Goal: Task Accomplishment & Management: Complete application form

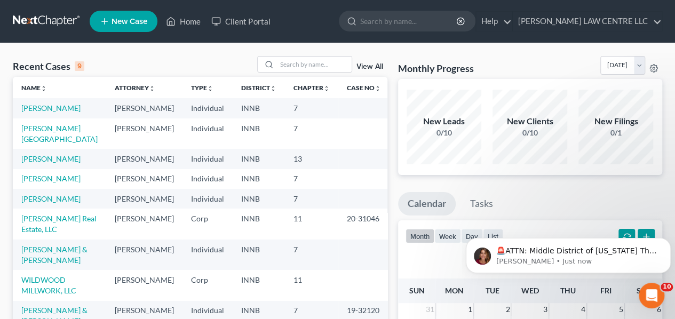
click at [122, 22] on span "New Case" at bounding box center [130, 22] width 36 height 8
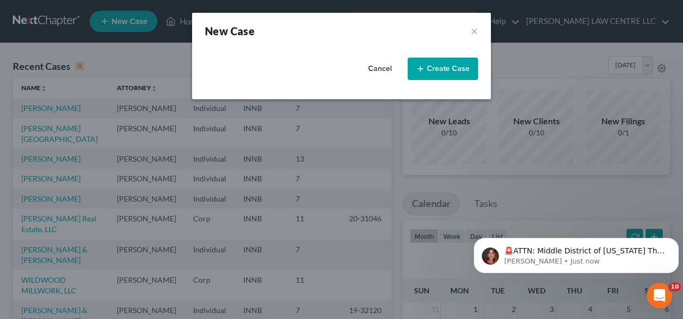
select select "27"
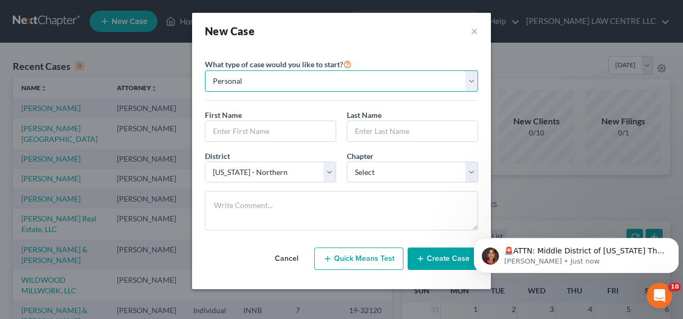
click at [474, 83] on select "Personal Business" at bounding box center [341, 80] width 273 height 21
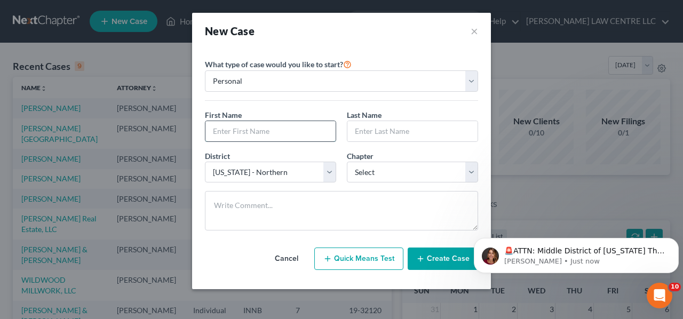
click at [229, 132] on input "text" at bounding box center [270, 131] width 130 height 20
type input "Mikinzie"
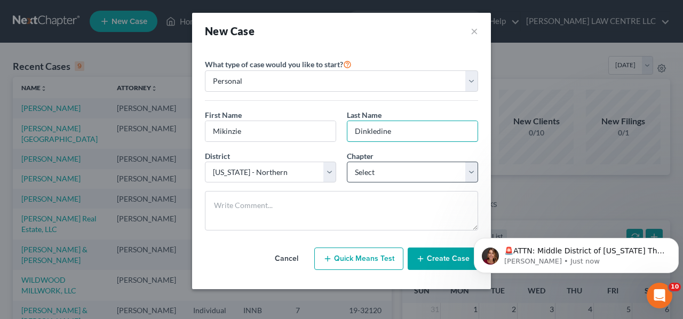
type input "Dinkledine"
click at [470, 167] on select "Select 7 11 12 13" at bounding box center [412, 172] width 131 height 21
select select "0"
click at [347, 162] on select "Select 7 11 12 13" at bounding box center [412, 172] width 131 height 21
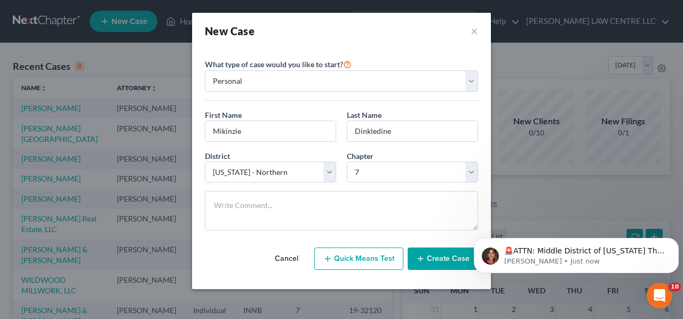
click at [352, 258] on button "Quick Means Test" at bounding box center [358, 259] width 89 height 22
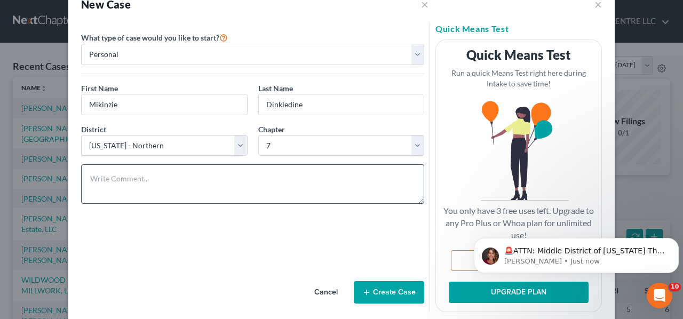
scroll to position [42, 0]
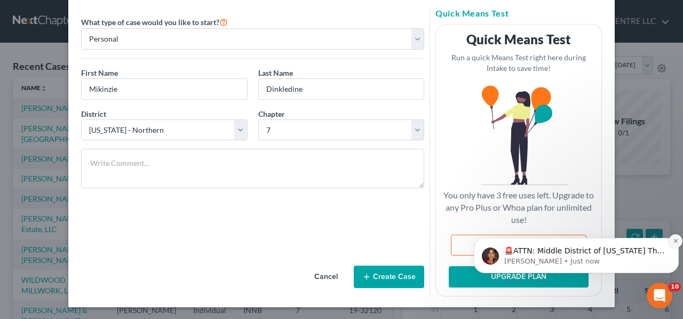
click at [674, 236] on button "Dismiss notification" at bounding box center [676, 241] width 14 height 14
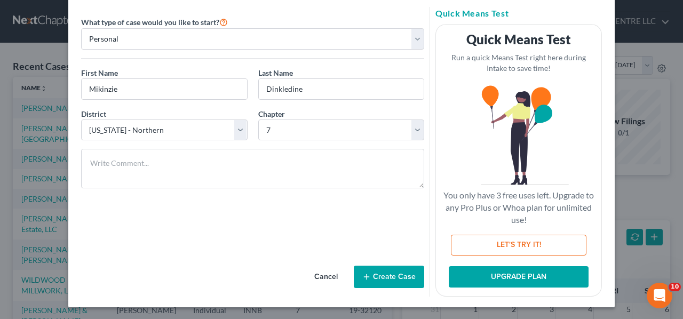
click at [487, 245] on button "LET'S TRY IT!" at bounding box center [519, 245] width 136 height 21
select select "15"
select select "0"
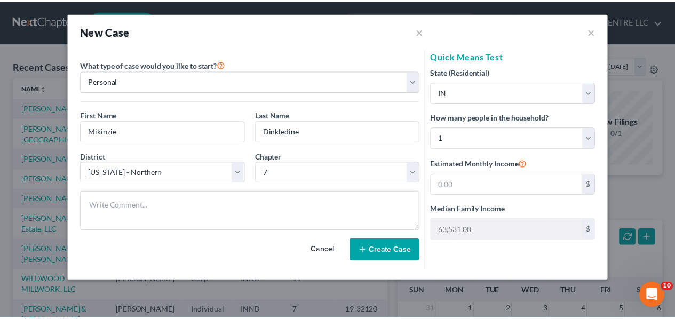
scroll to position [0, 0]
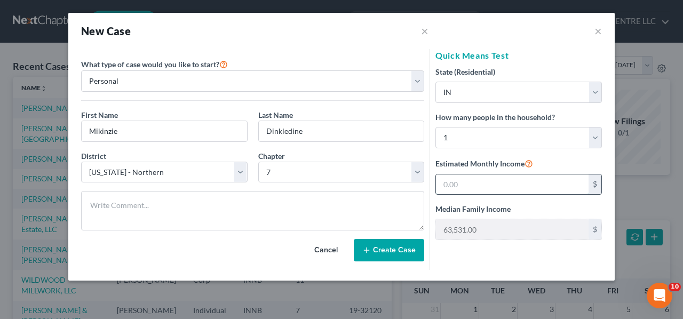
click at [506, 185] on input "text" at bounding box center [512, 184] width 153 height 20
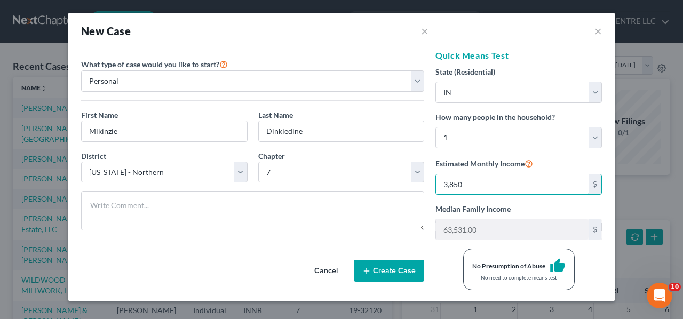
type input "3,850"
click at [384, 264] on button "Create Case" at bounding box center [389, 271] width 70 height 22
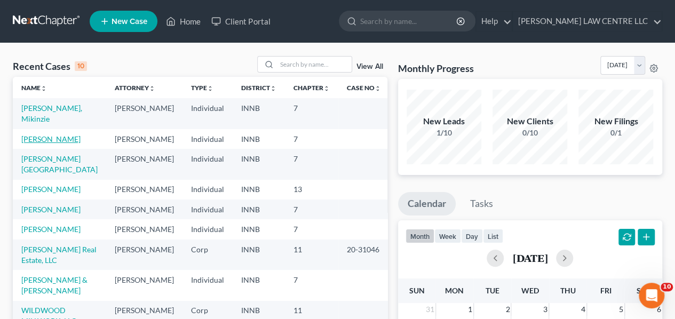
click at [57, 137] on link "[PERSON_NAME]" at bounding box center [50, 138] width 59 height 9
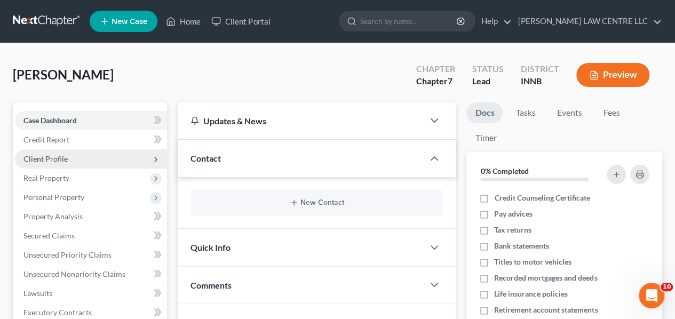
click at [52, 155] on span "Client Profile" at bounding box center [45, 158] width 44 height 9
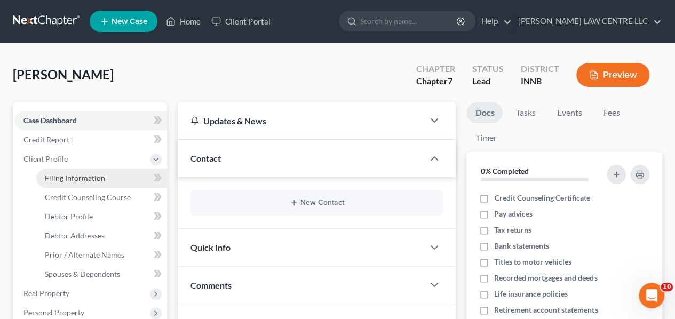
click at [75, 178] on span "Filing Information" at bounding box center [75, 177] width 60 height 9
select select "1"
select select "0"
select select "27"
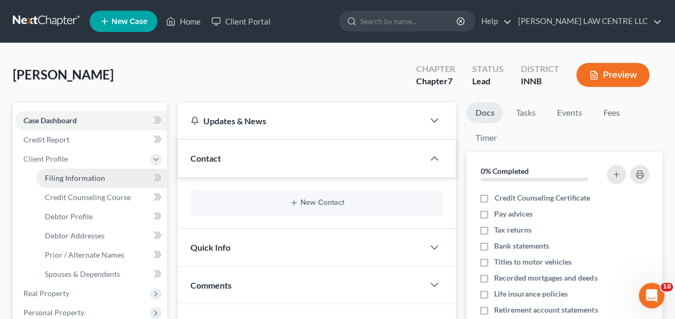
select select "15"
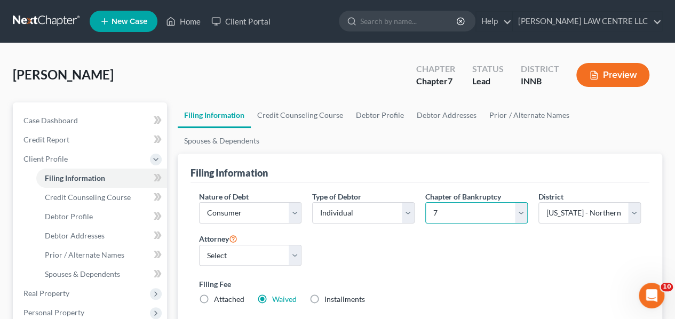
click at [518, 202] on select "Select 7 11 12 13" at bounding box center [476, 212] width 102 height 21
select select "3"
click at [425, 202] on select "Select 7 11 12 13" at bounding box center [476, 212] width 102 height 21
radio input "true"
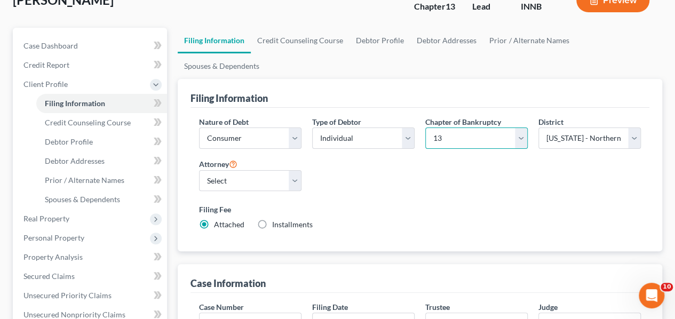
scroll to position [9, 0]
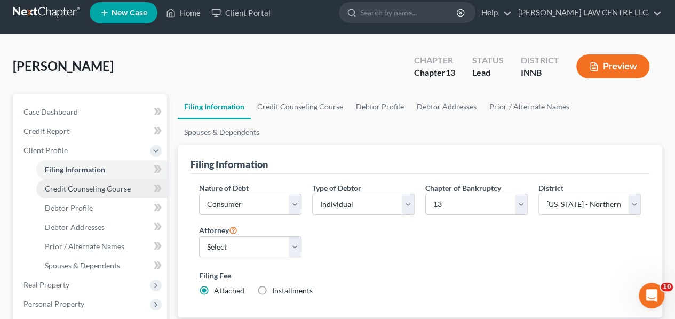
click at [104, 188] on span "Credit Counseling Course" at bounding box center [88, 188] width 86 height 9
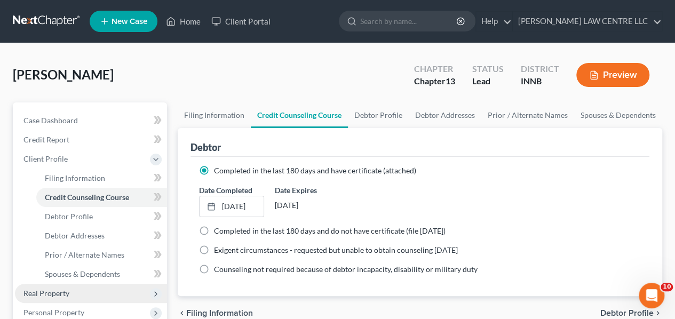
click at [53, 290] on span "Real Property" at bounding box center [46, 293] width 46 height 9
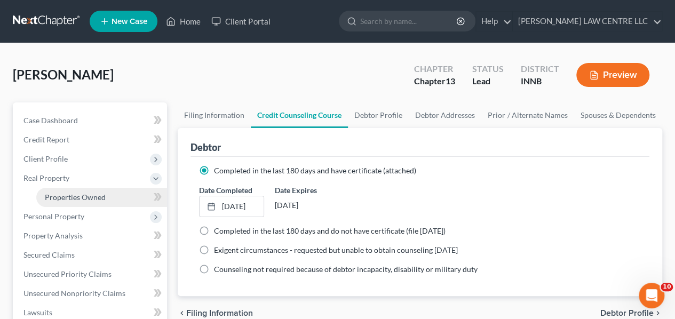
click at [86, 195] on span "Properties Owned" at bounding box center [75, 197] width 61 height 9
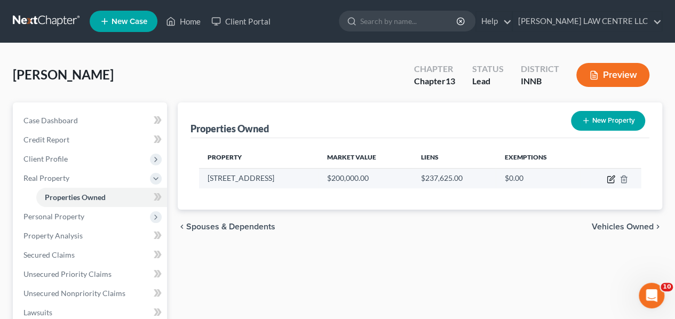
click at [610, 179] on icon "button" at bounding box center [611, 179] width 9 height 9
select select "18"
select select "104"
select select "3"
select select "1"
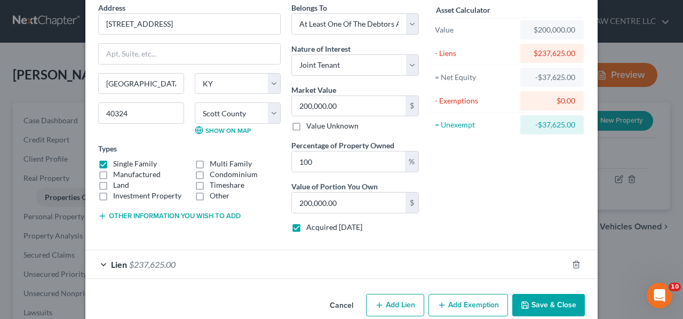
scroll to position [63, 0]
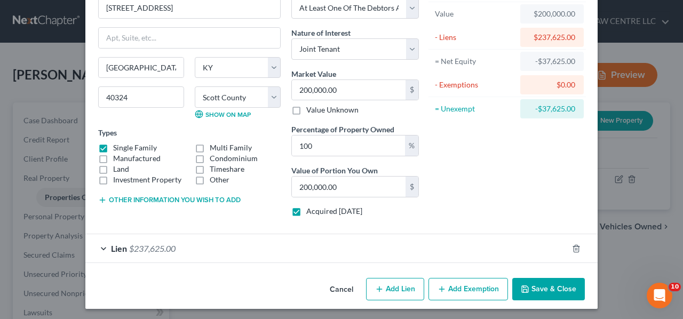
click at [114, 246] on span "Lien" at bounding box center [119, 248] width 16 height 10
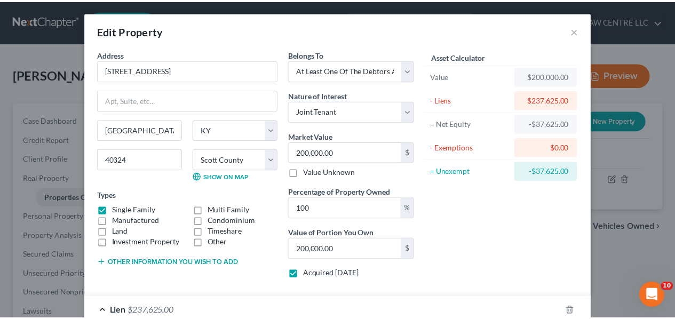
scroll to position [0, 0]
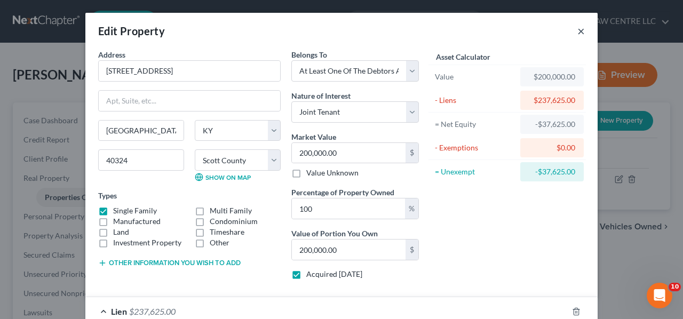
click at [577, 26] on button "×" at bounding box center [580, 31] width 7 height 13
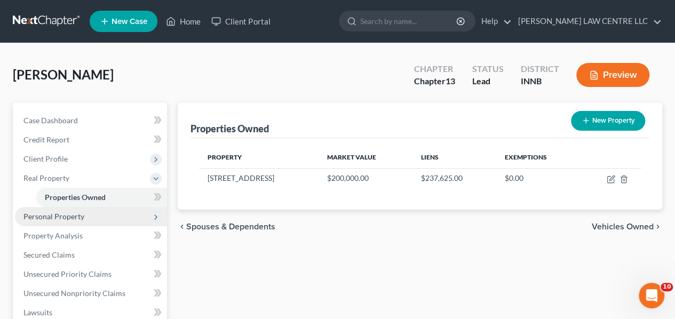
click at [65, 217] on span "Personal Property" at bounding box center [53, 216] width 61 height 9
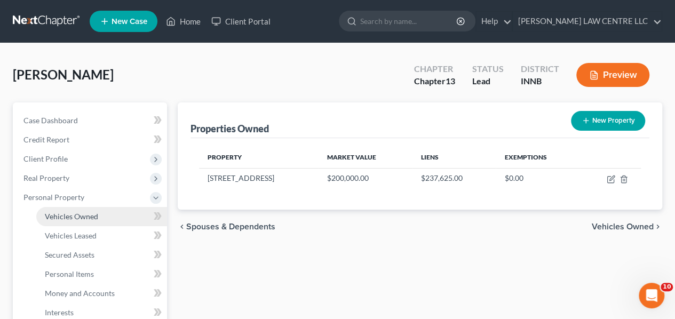
click at [72, 219] on span "Vehicles Owned" at bounding box center [71, 216] width 53 height 9
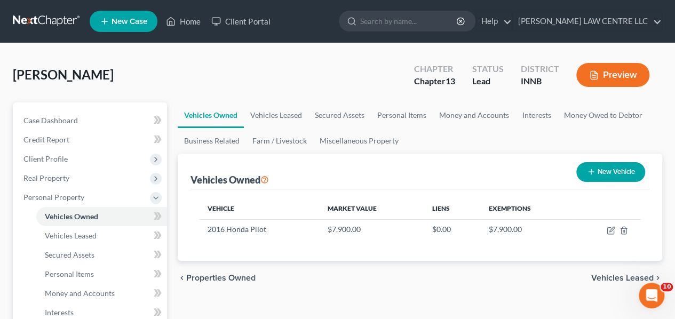
click at [599, 76] on button "Preview" at bounding box center [612, 75] width 73 height 24
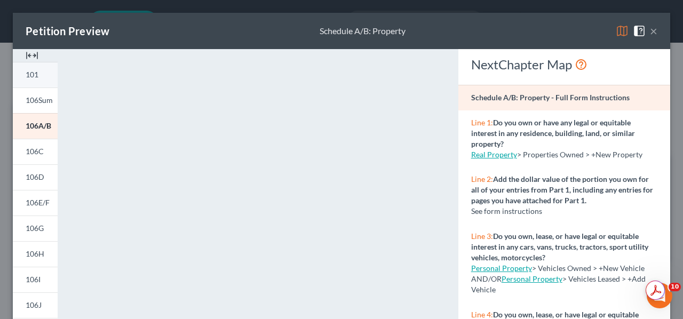
click at [33, 74] on span "101" at bounding box center [32, 74] width 13 height 9
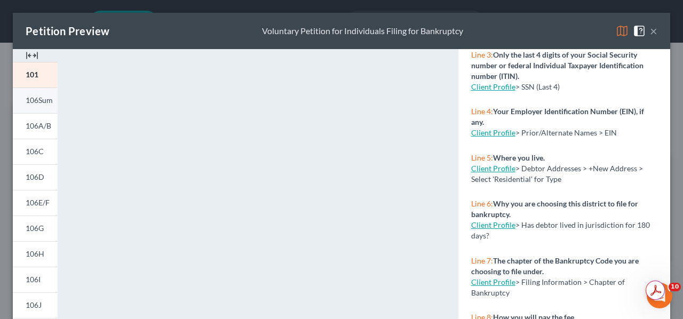
click at [34, 98] on span "106Sum" at bounding box center [39, 100] width 27 height 9
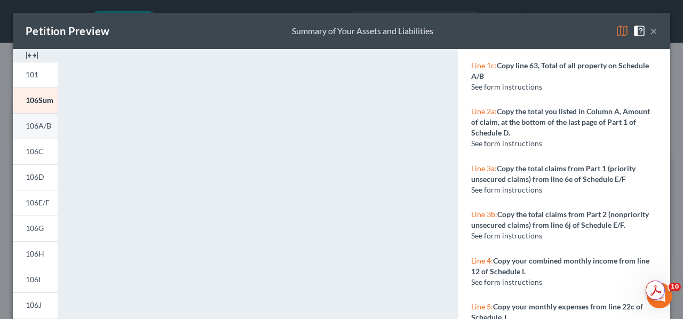
click at [38, 129] on span "106A/B" at bounding box center [39, 125] width 26 height 9
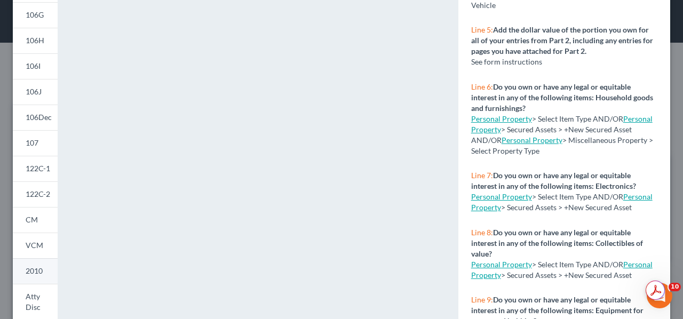
scroll to position [267, 0]
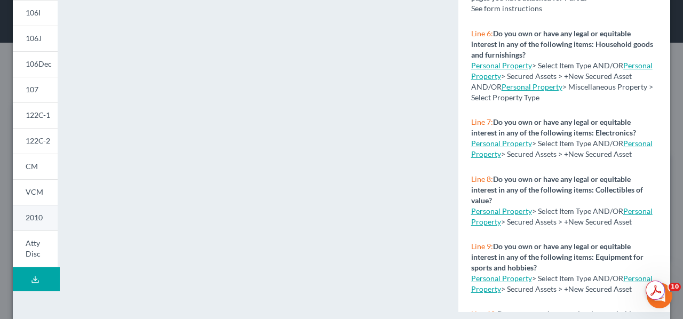
click at [33, 216] on span "2010" at bounding box center [34, 217] width 17 height 9
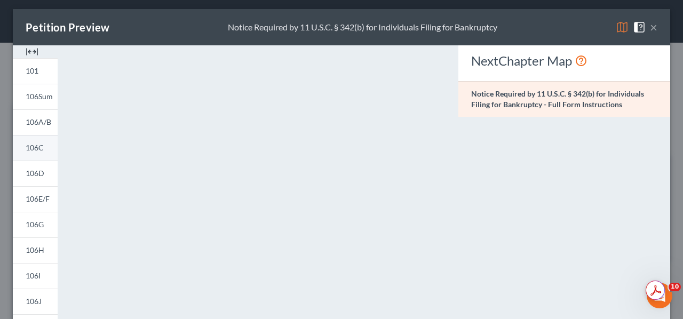
scroll to position [0, 0]
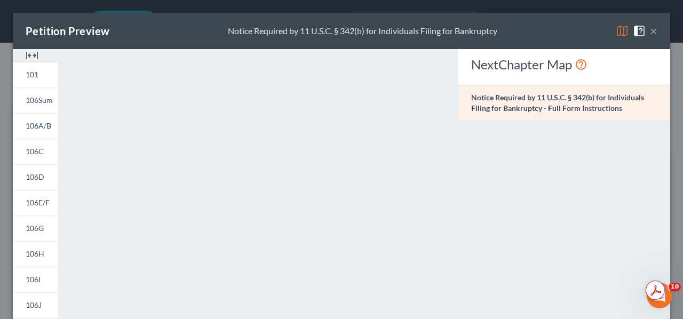
click at [29, 56] on img at bounding box center [32, 55] width 13 height 13
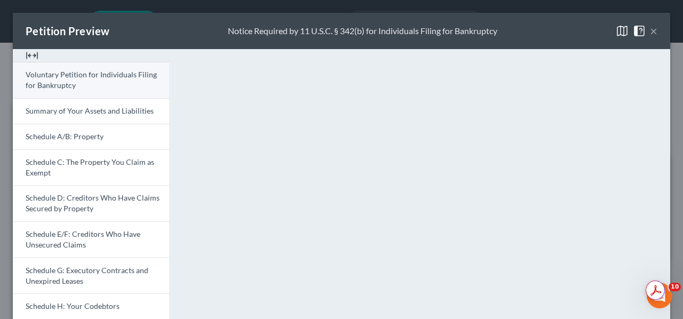
click at [58, 87] on span "Voluntary Petition for Individuals Filing for Bankruptcy" at bounding box center [91, 80] width 131 height 20
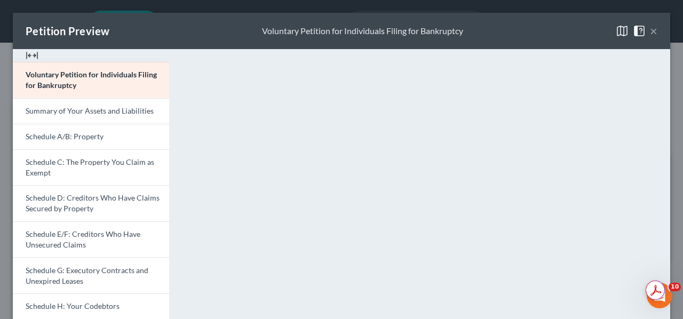
click at [650, 29] on button "×" at bounding box center [653, 31] width 7 height 13
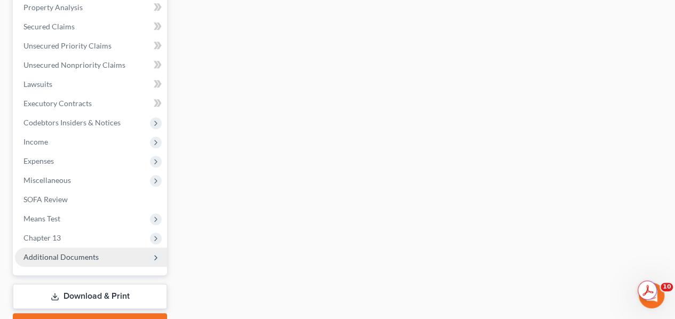
scroll to position [404, 0]
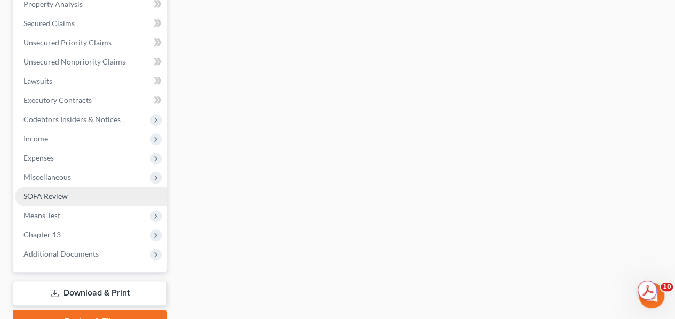
click at [47, 194] on span "SOFA Review" at bounding box center [45, 196] width 44 height 9
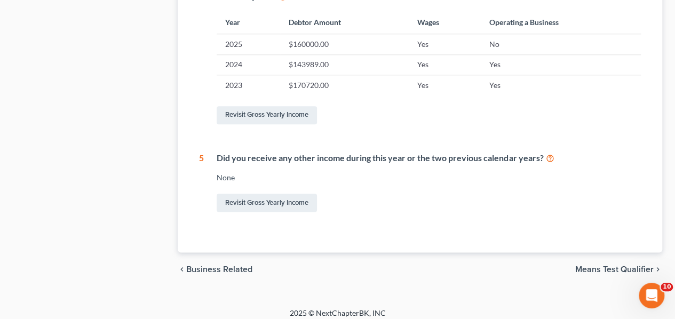
scroll to position [559, 0]
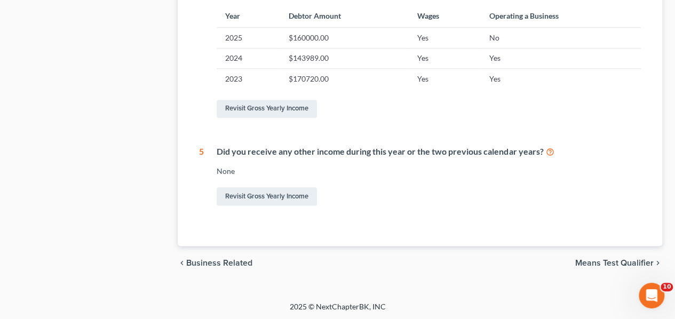
click at [604, 261] on span "Means Test Qualifier" at bounding box center [614, 263] width 78 height 9
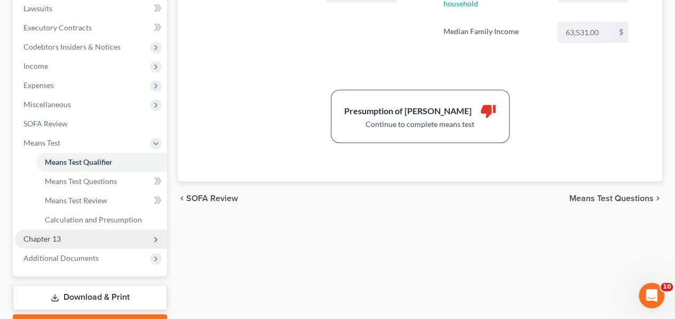
scroll to position [343, 0]
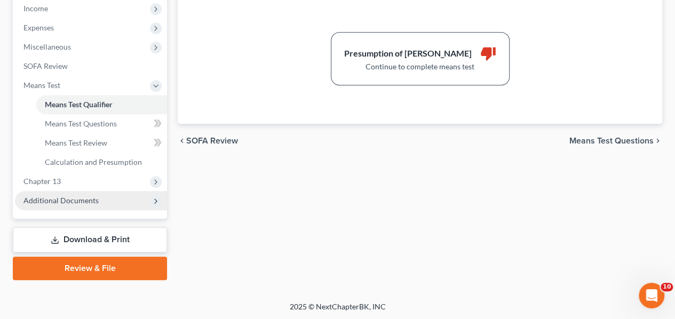
click at [96, 204] on span "Additional Documents" at bounding box center [60, 200] width 75 height 9
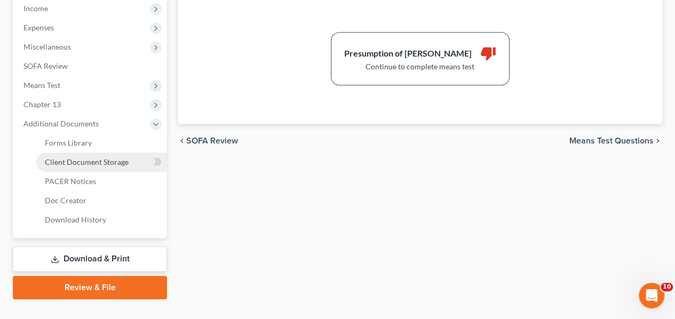
scroll to position [289, 0]
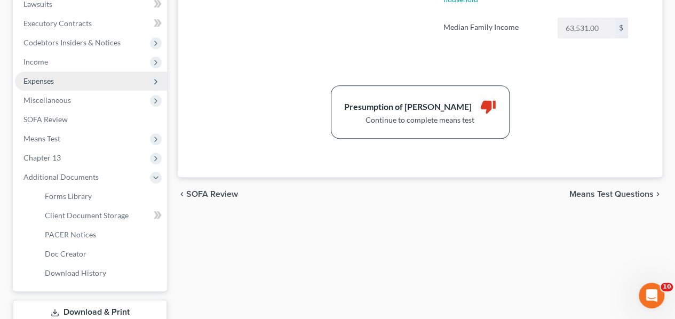
click at [67, 80] on span "Expenses" at bounding box center [91, 81] width 152 height 19
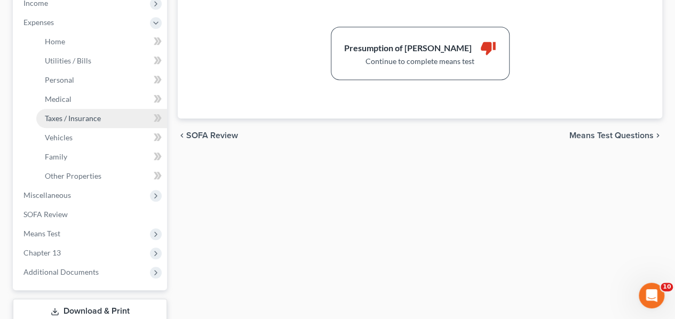
scroll to position [396, 0]
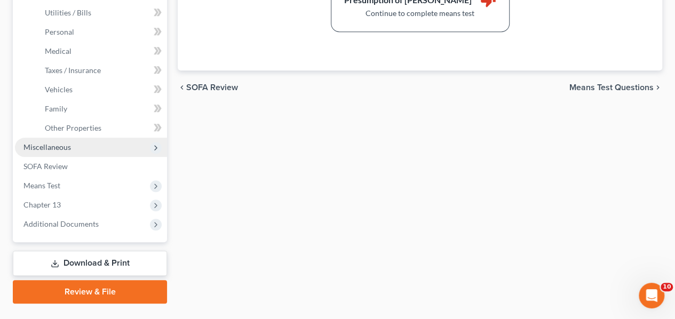
click at [72, 146] on span "Miscellaneous" at bounding box center [91, 147] width 152 height 19
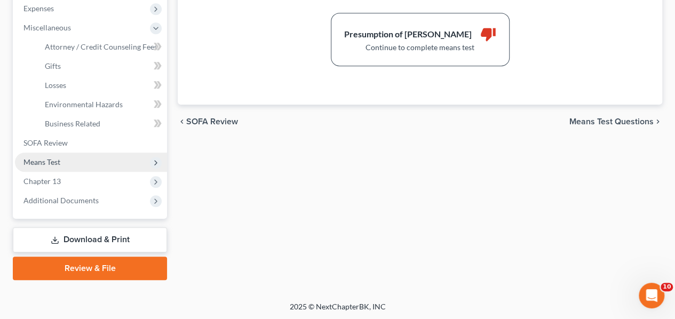
scroll to position [308, 0]
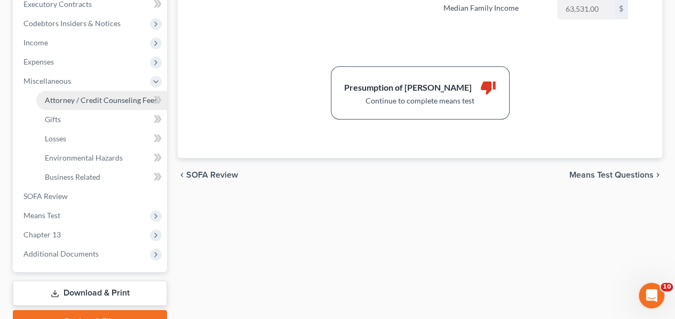
click at [97, 97] on span "Attorney / Credit Counseling Fees" at bounding box center [101, 100] width 113 height 9
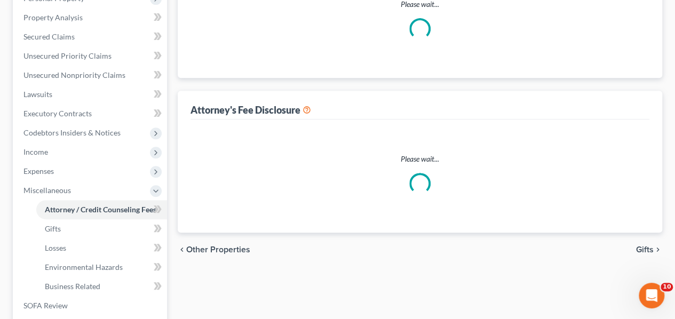
select select "0"
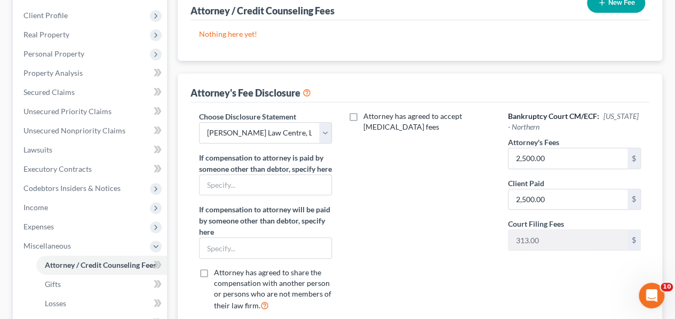
scroll to position [160, 0]
